Goal: Transaction & Acquisition: Book appointment/travel/reservation

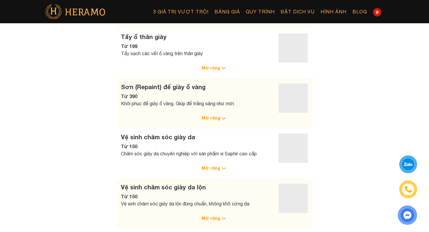
scroll to position [29, 0]
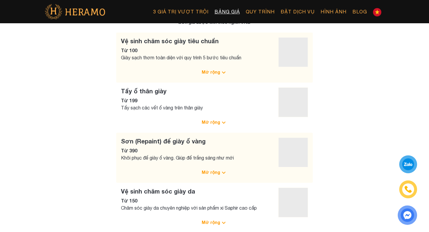
click at [234, 7] on link "Bảng giá" at bounding box center [227, 11] width 31 height 13
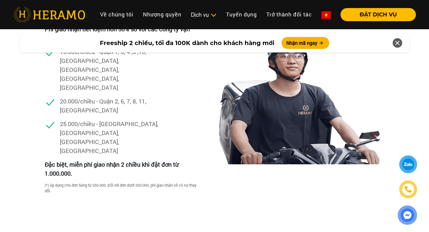
scroll to position [1709, 0]
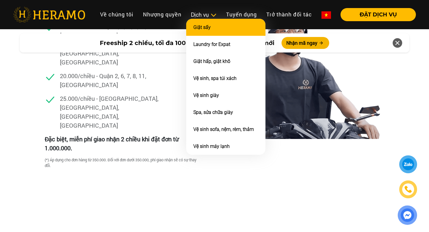
click at [211, 19] on li "Giặt sấy" at bounding box center [225, 27] width 79 height 17
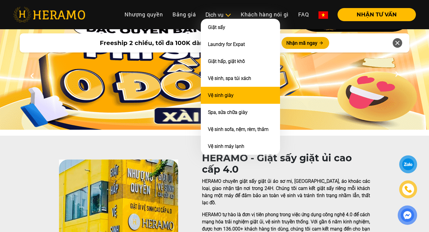
scroll to position [10, 0]
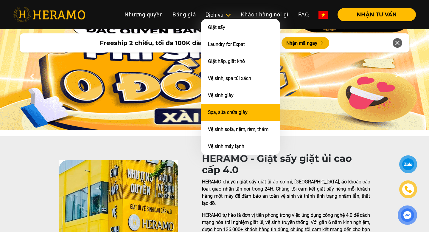
click at [218, 110] on link "Spa, sửa chữa giày" at bounding box center [228, 112] width 40 height 6
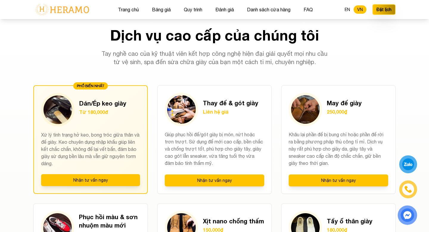
scroll to position [406, 0]
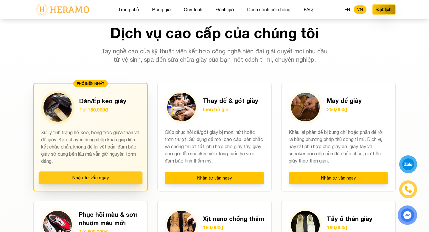
click at [84, 177] on button "Nhận tư vấn ngay" at bounding box center [91, 177] width 104 height 13
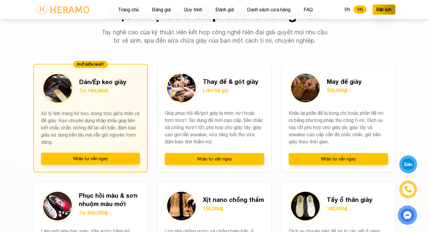
scroll to position [424, 0]
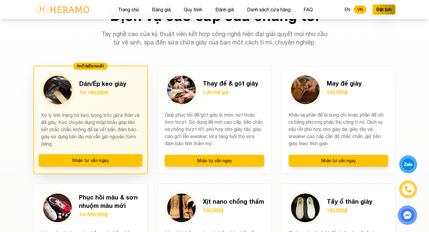
click at [109, 122] on p "Xử lý tình trạng hở keo, bong tróc giữa thân và đế giày. Keo chuyên dụng nhập k…" at bounding box center [90, 129] width 99 height 36
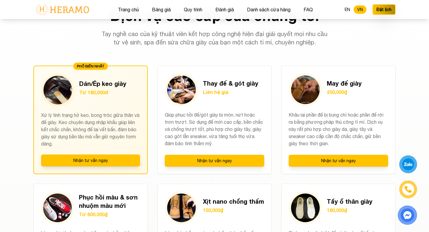
click at [402, 167] on div at bounding box center [408, 164] width 16 height 16
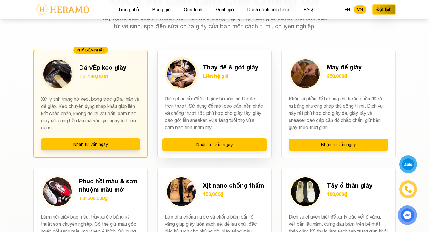
scroll to position [417, 0]
